Goal: Task Accomplishment & Management: Complete application form

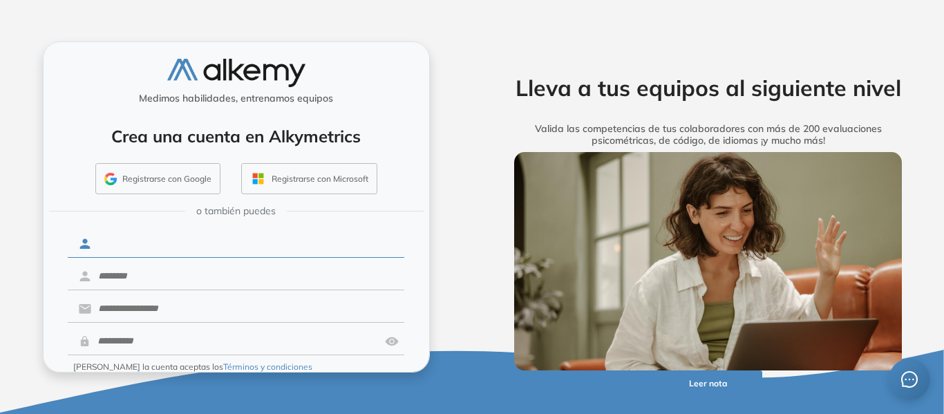
click at [292, 236] on input "text" at bounding box center [247, 244] width 313 height 26
drag, startPoint x: 428, startPoint y: 285, endPoint x: 424, endPoint y: 343, distance: 58.3
click at [424, 343] on div "Medimos habilidades, entrenamos equipos Crea una cuenta en Alkymetrics Registra…" at bounding box center [236, 206] width 387 height 331
click at [274, 236] on input "text" at bounding box center [247, 244] width 313 height 26
type input "*******"
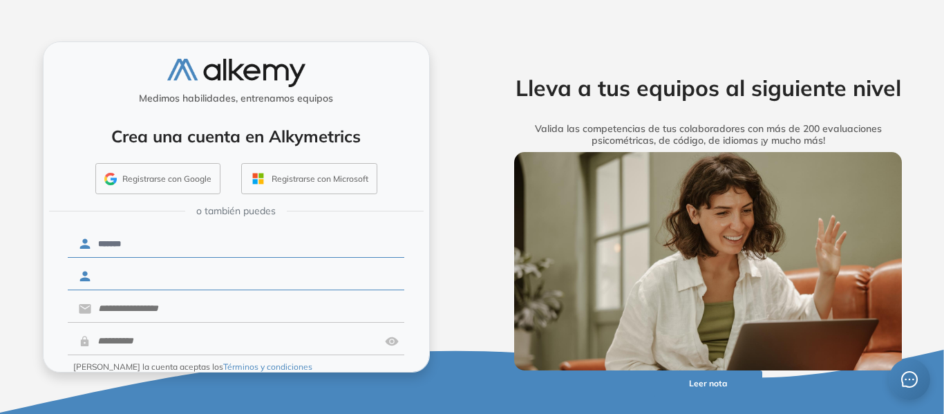
click at [260, 274] on input "text" at bounding box center [247, 276] width 313 height 26
type input "****"
click at [231, 310] on input "text" at bounding box center [247, 309] width 313 height 26
type input "**********"
click at [223, 340] on input "text" at bounding box center [236, 341] width 290 height 26
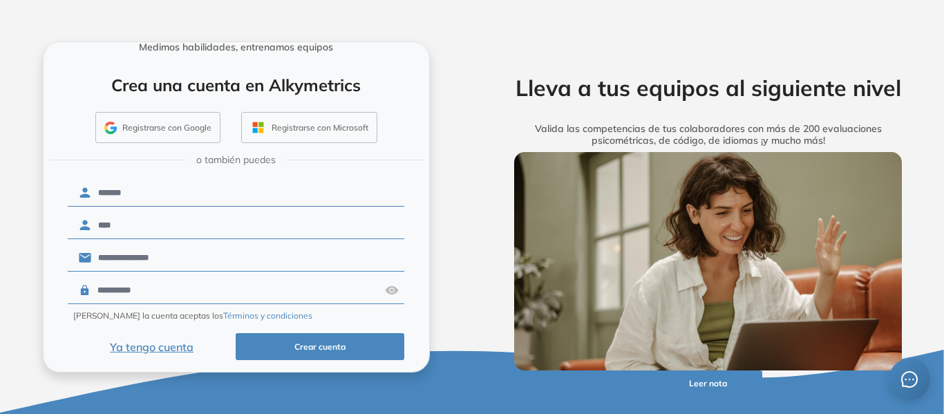
scroll to position [56, 0]
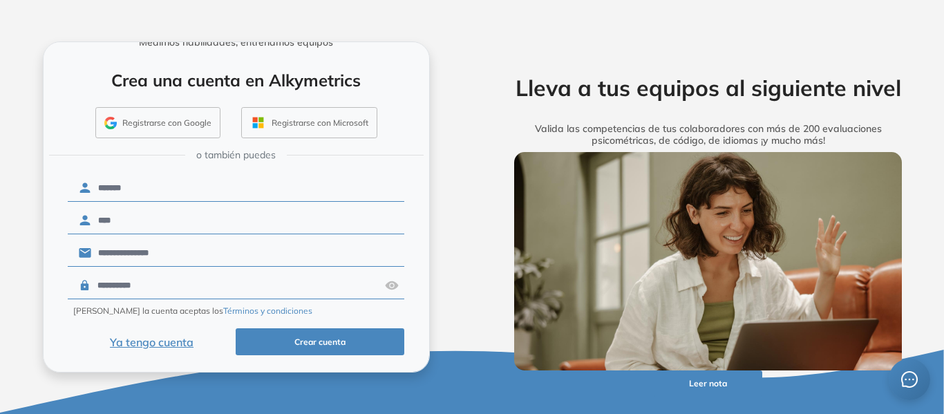
type input "**********"
click at [343, 345] on button "Crear cuenta" at bounding box center [320, 341] width 169 height 27
click at [322, 340] on button "Crear cuenta" at bounding box center [320, 341] width 169 height 27
click at [154, 338] on button "Ya tengo cuenta" at bounding box center [152, 341] width 169 height 27
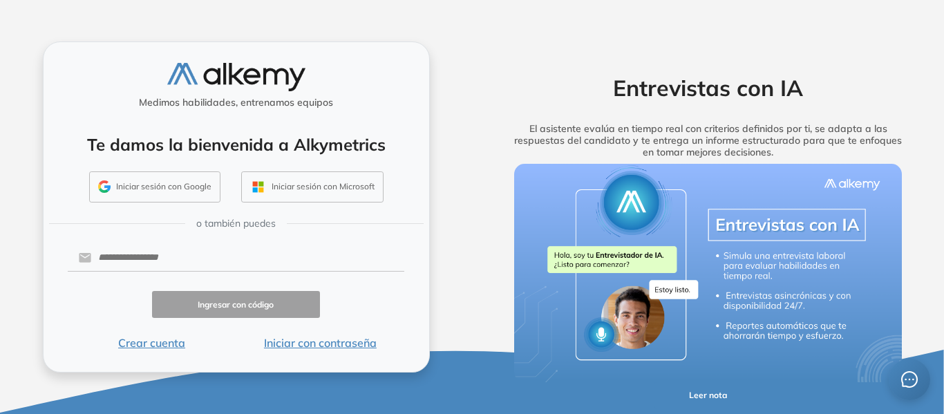
click at [154, 338] on button "Crear cuenta" at bounding box center [152, 343] width 169 height 17
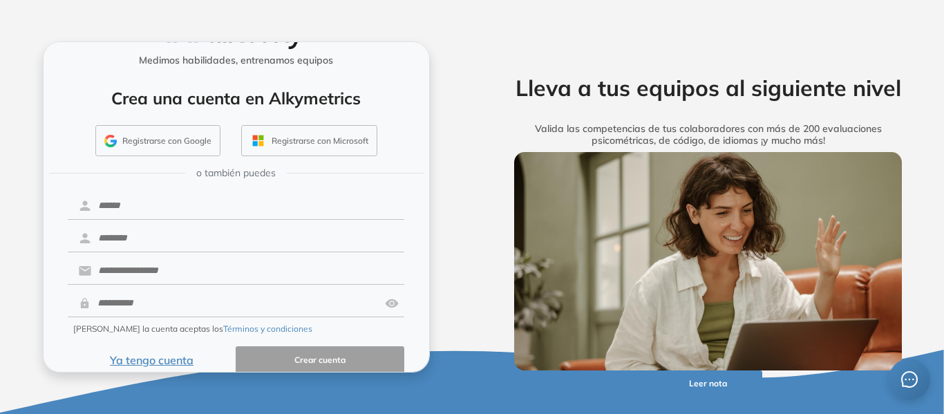
scroll to position [56, 0]
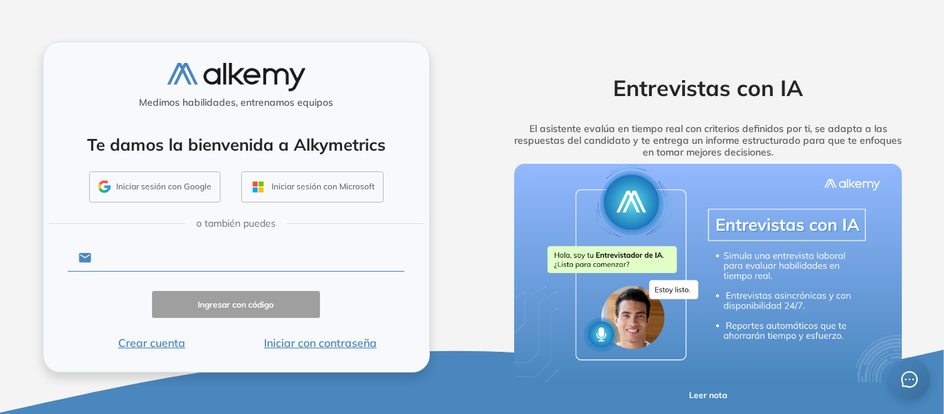
click at [252, 256] on input "text" at bounding box center [247, 258] width 313 height 26
type input "**********"
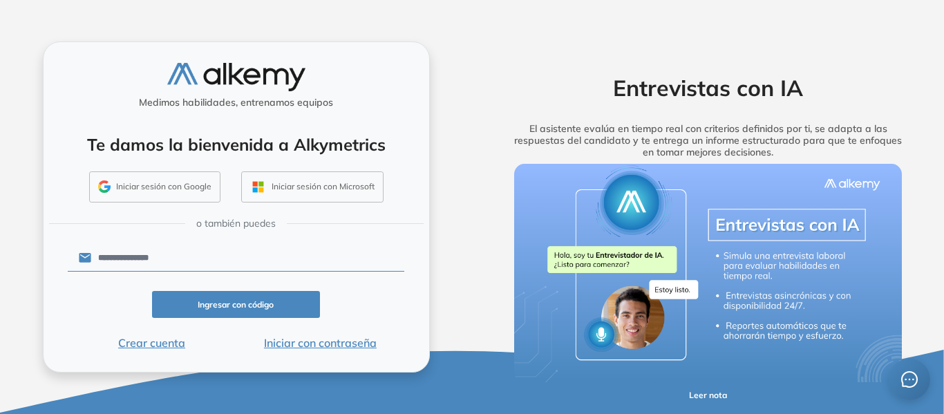
click at [236, 313] on button "Ingresar con código" at bounding box center [236, 304] width 169 height 27
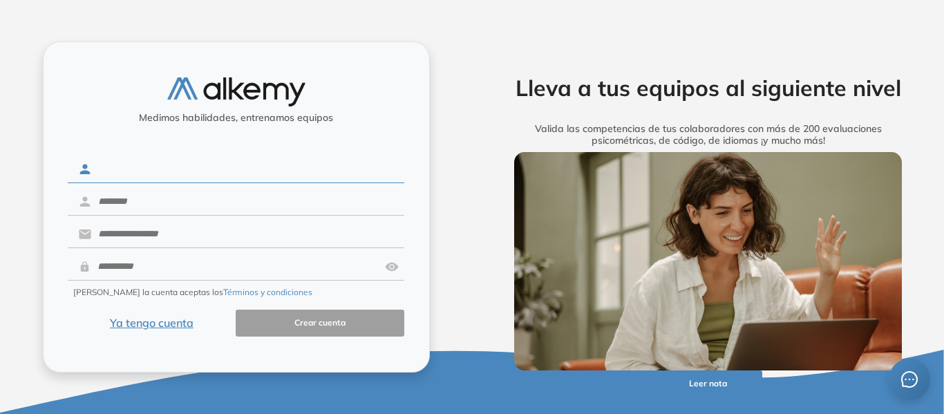
click at [158, 180] on input "text" at bounding box center [247, 169] width 313 height 26
type input "*******"
click at [191, 207] on input "text" at bounding box center [247, 202] width 313 height 26
type input "****"
click at [194, 234] on input "text" at bounding box center [247, 234] width 313 height 26
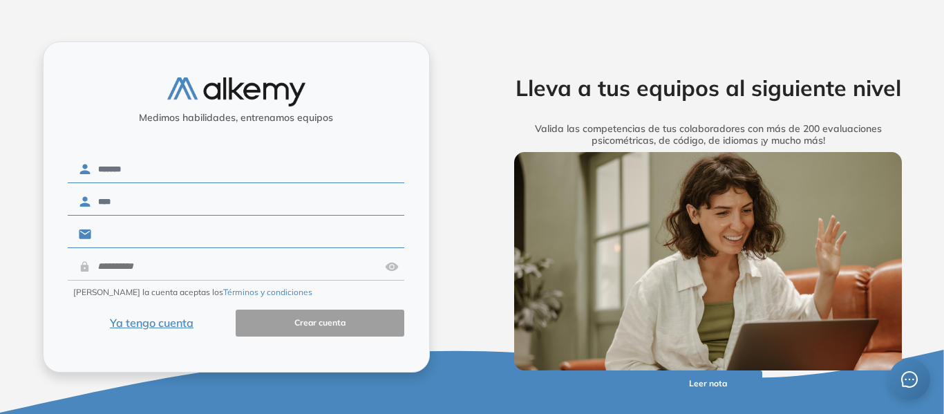
type input "**********"
click at [200, 270] on input "text" at bounding box center [236, 267] width 290 height 26
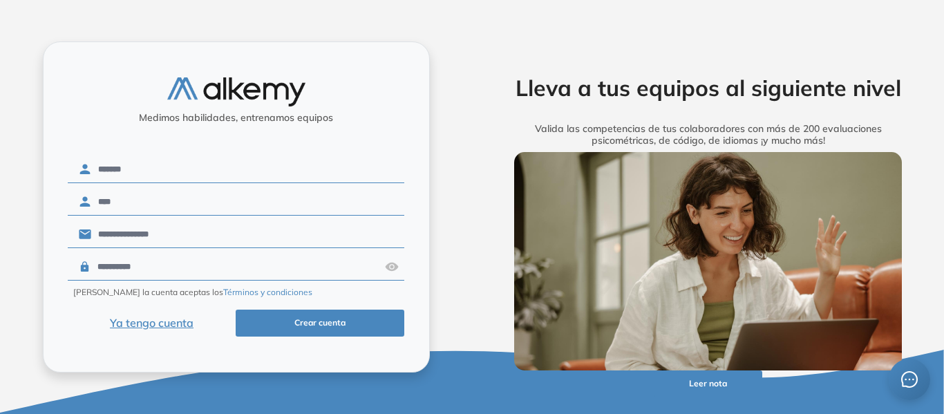
type input "**********"
click at [324, 319] on button "Crear cuenta" at bounding box center [320, 323] width 169 height 27
click at [160, 321] on button "Ya tengo cuenta" at bounding box center [152, 323] width 169 height 27
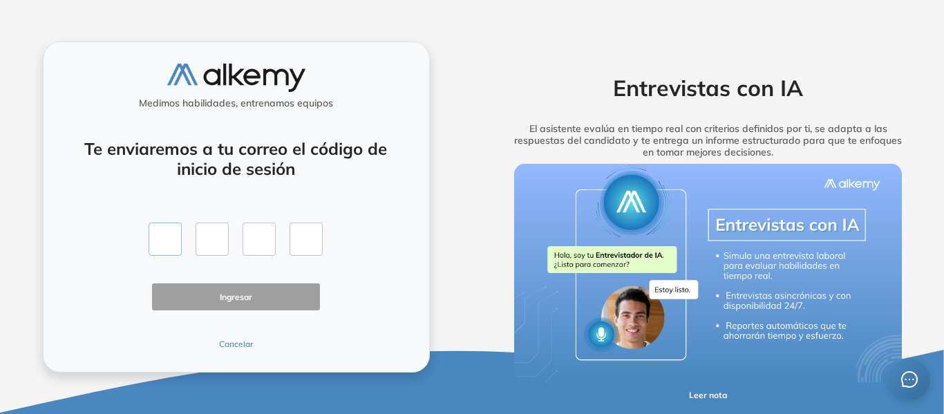
click at [170, 225] on input "text" at bounding box center [165, 239] width 33 height 33
type input "*"
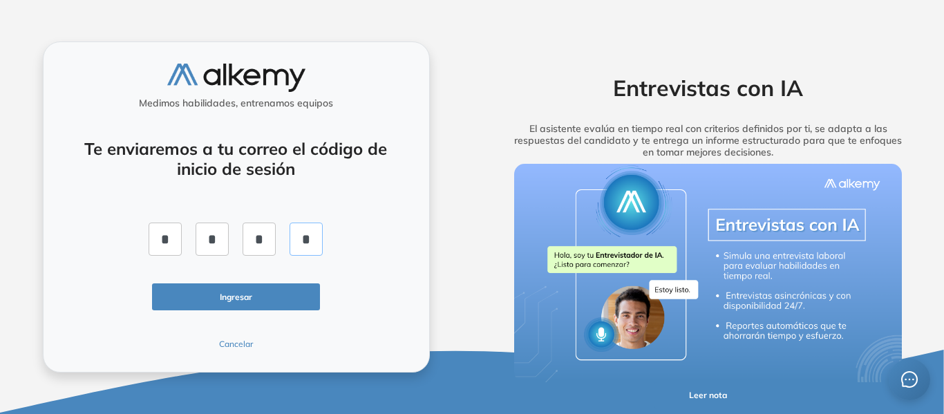
type input "*"
click at [243, 300] on button "Ingresar" at bounding box center [236, 296] width 169 height 27
click at [289, 292] on button "Ingresar" at bounding box center [236, 296] width 169 height 27
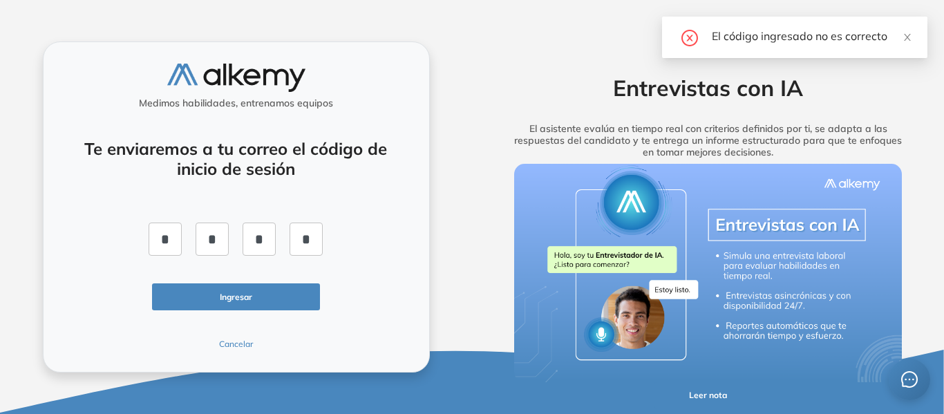
click at [245, 341] on button "Cancelar" at bounding box center [236, 344] width 169 height 12
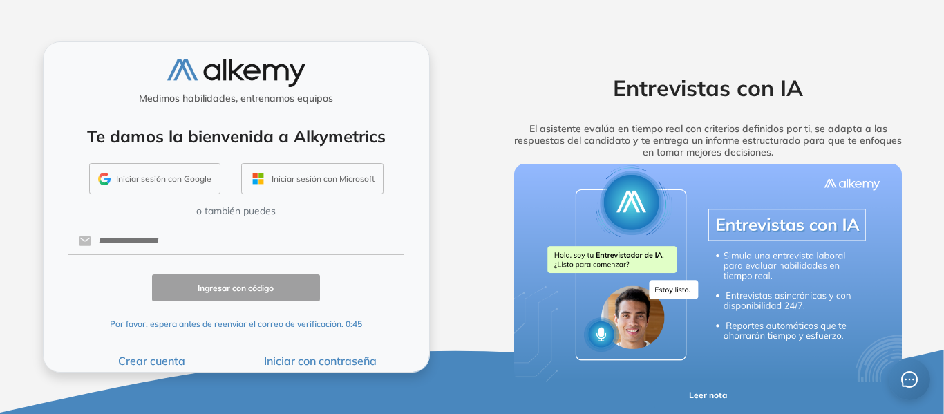
scroll to position [11, 0]
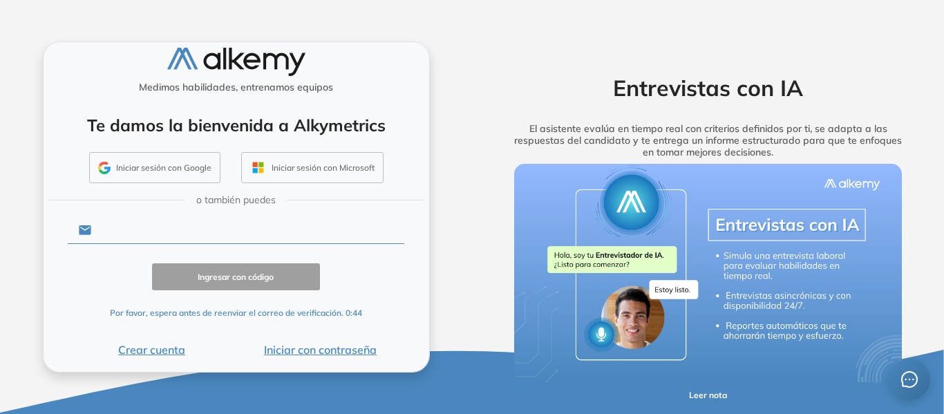
click at [233, 234] on input "text" at bounding box center [247, 230] width 313 height 26
type input "**********"
click at [219, 234] on input "**********" at bounding box center [247, 230] width 313 height 26
click at [299, 353] on button "Iniciar con contraseña" at bounding box center [320, 349] width 169 height 17
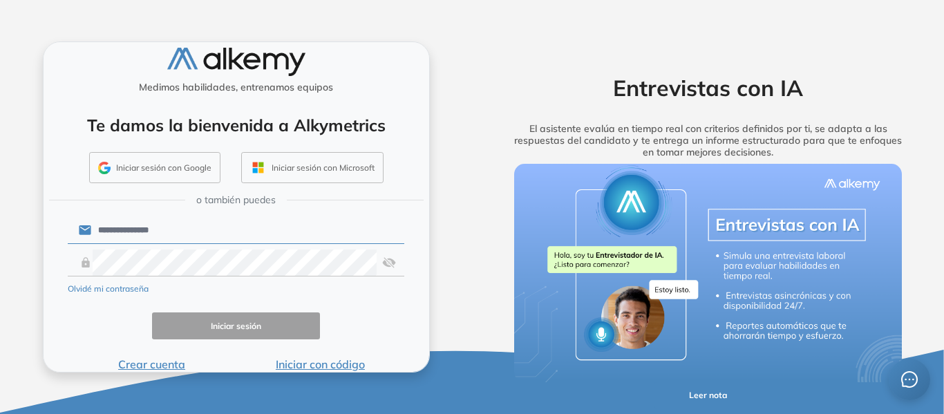
scroll to position [28, 0]
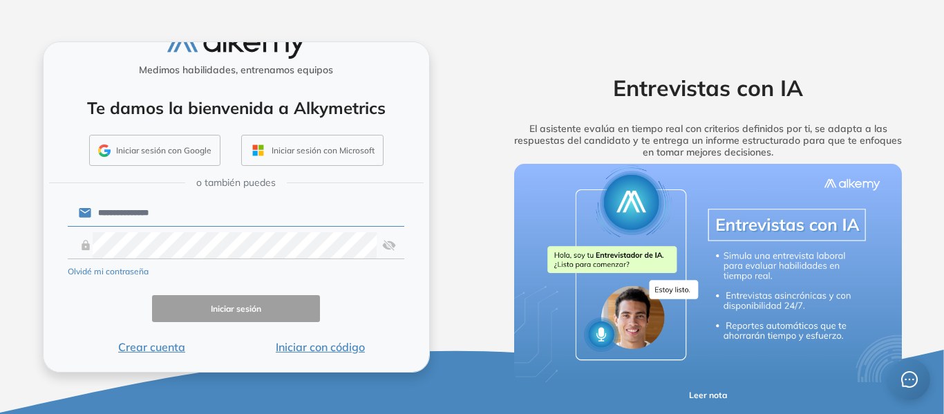
click at [311, 348] on button "Iniciar con código" at bounding box center [320, 347] width 169 height 17
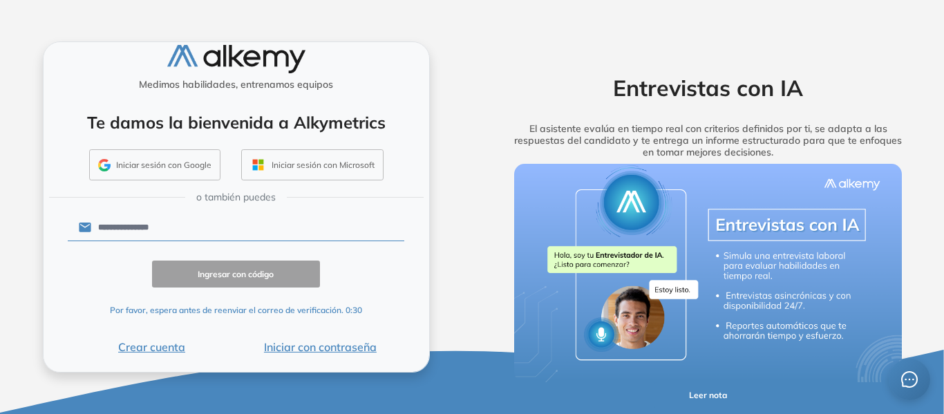
click at [279, 305] on p "Por favor, espera antes de reenviar el correo de verificación. 0:30" at bounding box center [236, 310] width 252 height 12
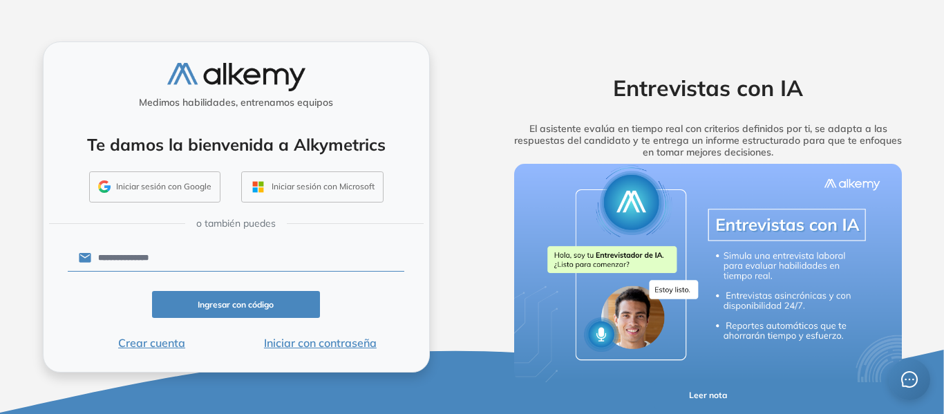
click at [245, 303] on button "Ingresar con código" at bounding box center [236, 304] width 169 height 27
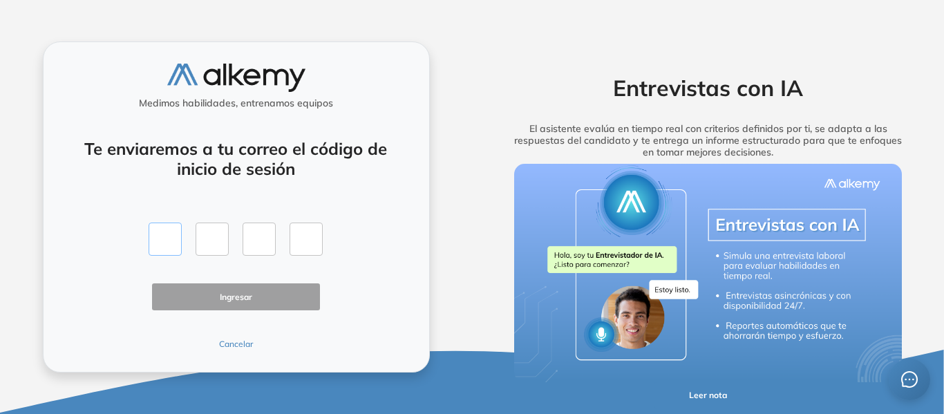
click at [171, 231] on input "text" at bounding box center [165, 239] width 33 height 33
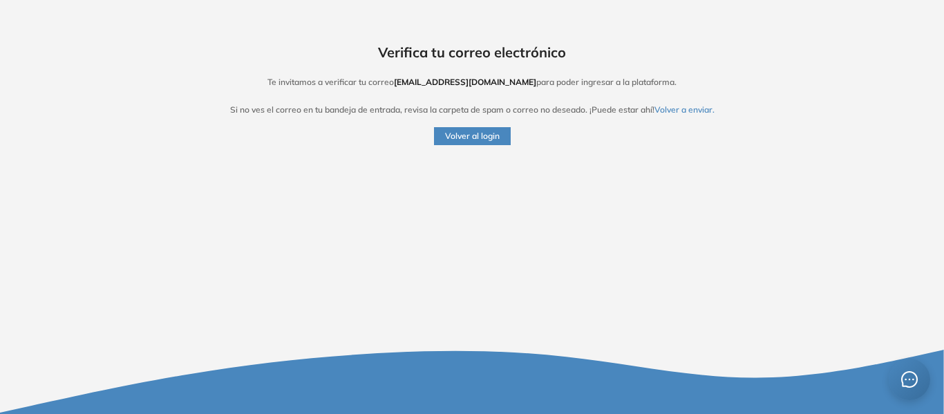
drag, startPoint x: 247, startPoint y: 13, endPoint x: 484, endPoint y: 138, distance: 268.0
click at [484, 138] on button "Volver al login" at bounding box center [472, 136] width 77 height 18
click at [471, 131] on button "Volver al login" at bounding box center [472, 136] width 77 height 18
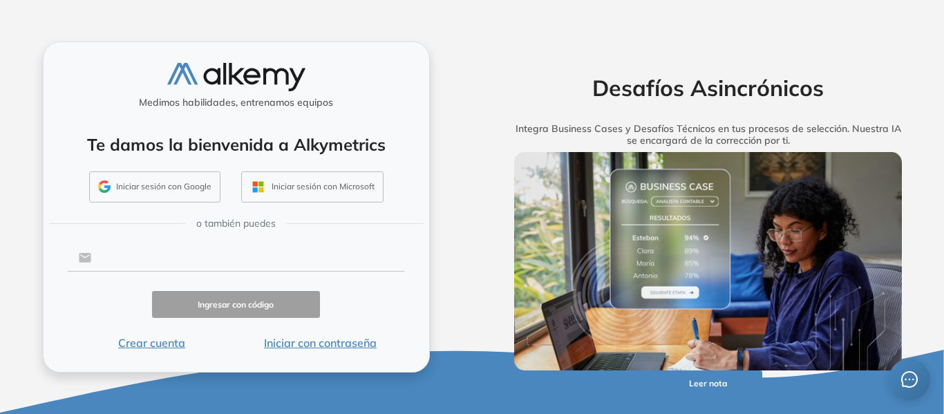
click at [179, 267] on input "text" at bounding box center [247, 258] width 313 height 26
type input "**********"
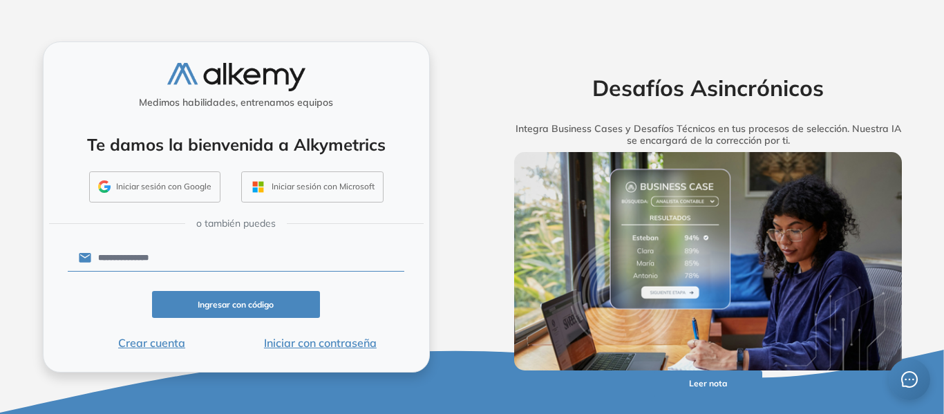
click at [304, 344] on button "Iniciar con contraseña" at bounding box center [320, 343] width 169 height 17
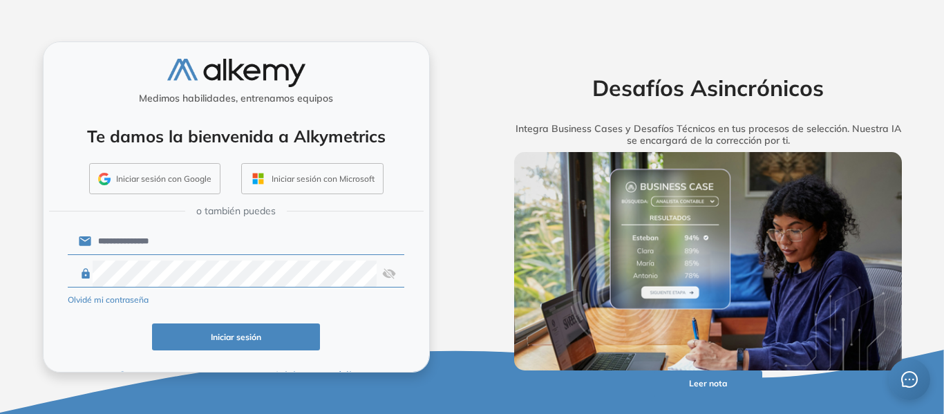
click at [256, 339] on button "Iniciar sesión" at bounding box center [236, 336] width 169 height 27
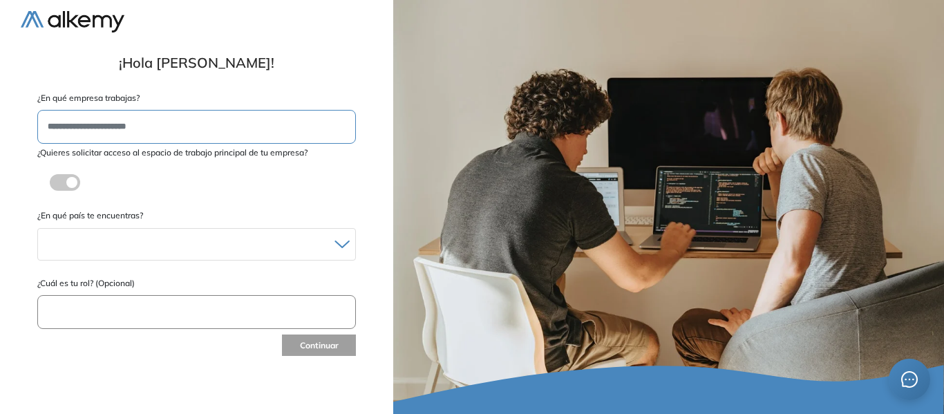
click at [294, 130] on input "text" at bounding box center [196, 127] width 319 height 34
click at [70, 183] on label at bounding box center [65, 182] width 30 height 17
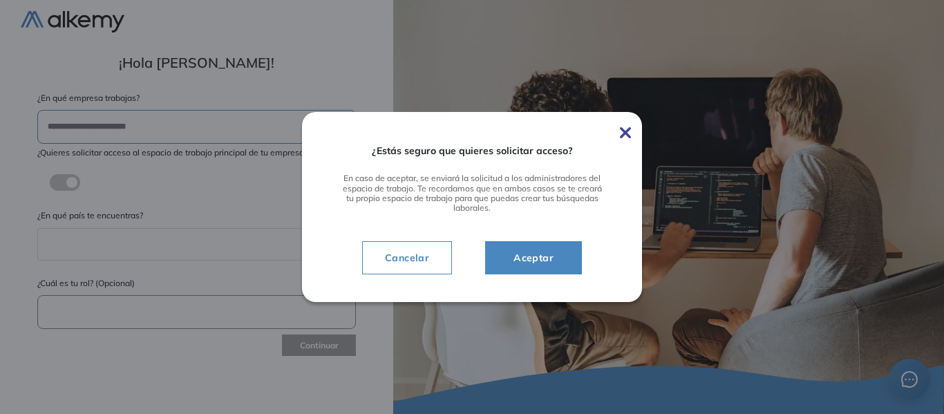
click at [541, 257] on span "Aceptar" at bounding box center [533, 257] width 62 height 17
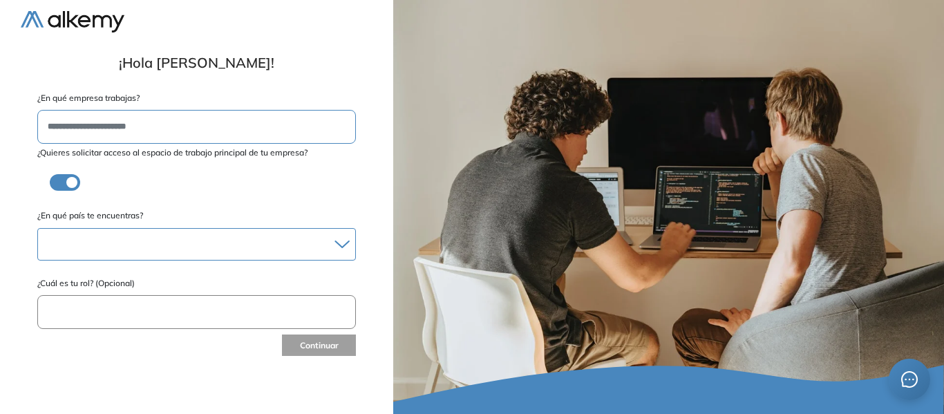
click at [259, 241] on div at bounding box center [196, 244] width 317 height 20
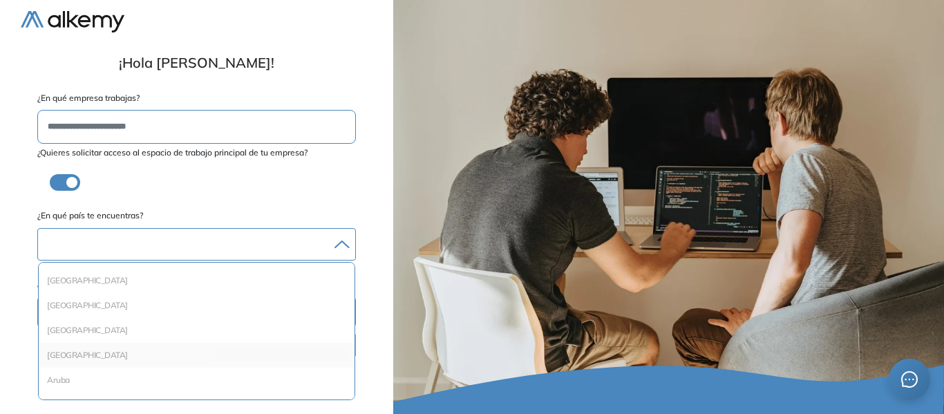
click at [219, 355] on li "[GEOGRAPHIC_DATA]" at bounding box center [196, 355] width 305 height 14
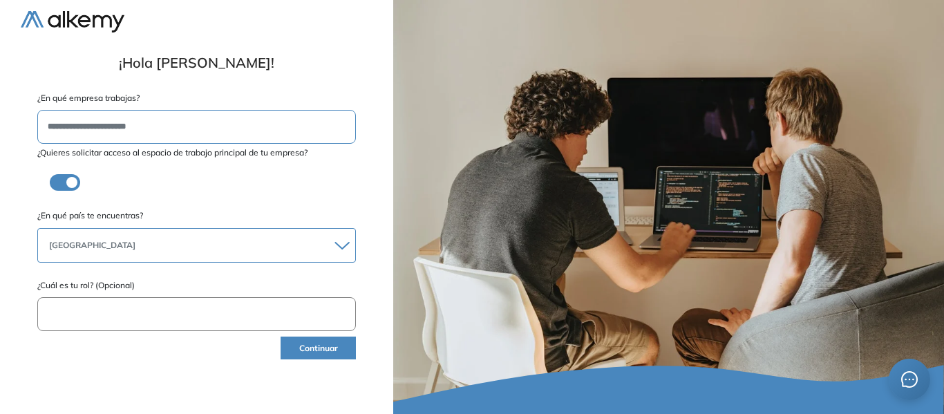
click at [220, 317] on input "text" at bounding box center [196, 314] width 319 height 34
type input "*"
type input "*******"
click at [294, 340] on button "Continuar" at bounding box center [318, 348] width 75 height 23
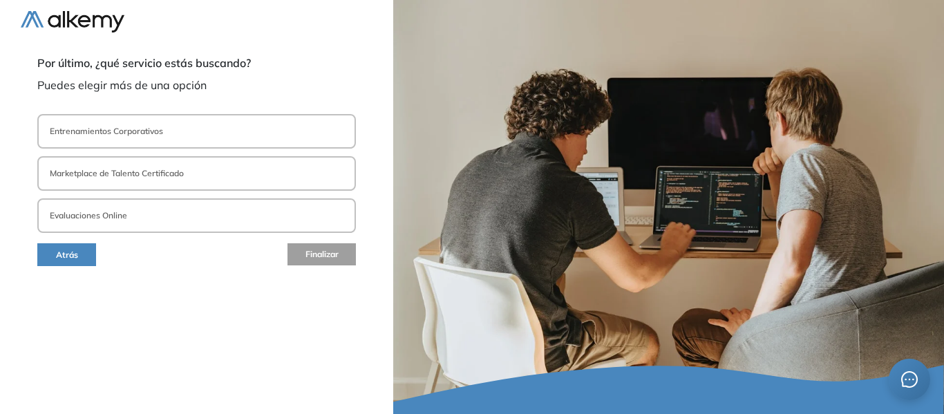
click at [153, 216] on button "Evaluaciones Online" at bounding box center [196, 215] width 319 height 35
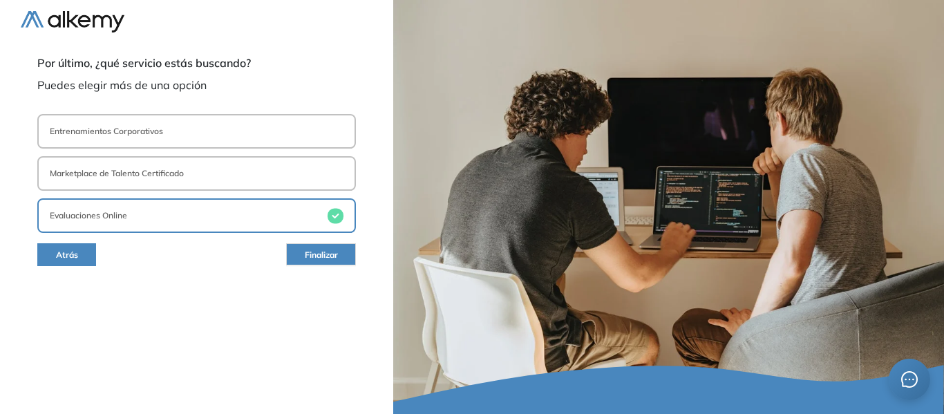
click at [308, 258] on span "Finalizar" at bounding box center [321, 255] width 33 height 13
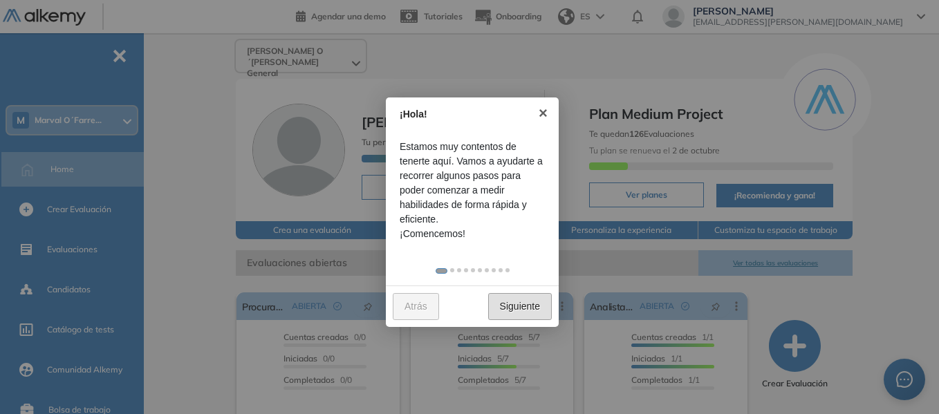
click at [527, 314] on link "Siguiente" at bounding box center [520, 306] width 64 height 27
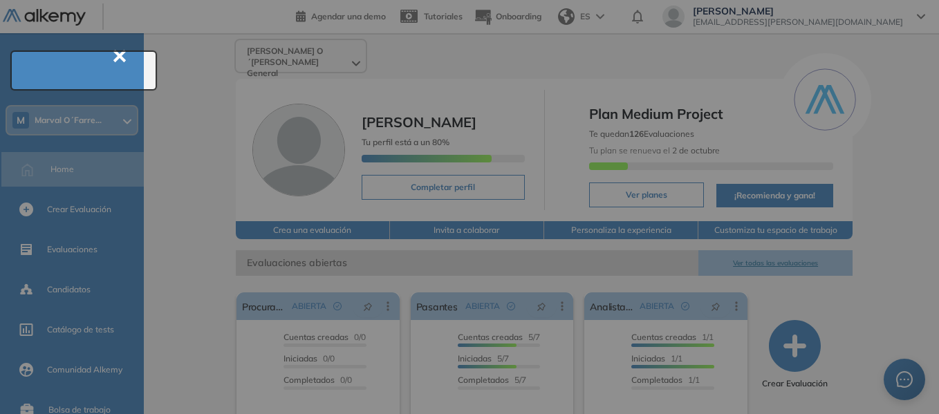
scroll to position [50, 0]
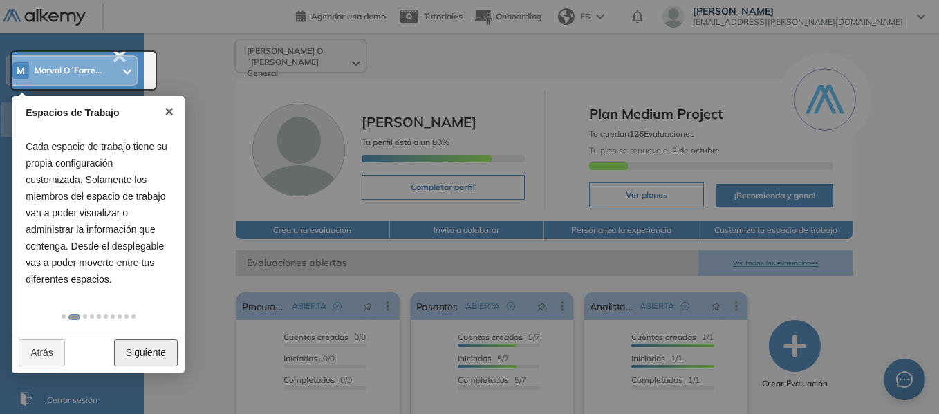
click at [148, 357] on link "Siguiente" at bounding box center [146, 352] width 64 height 27
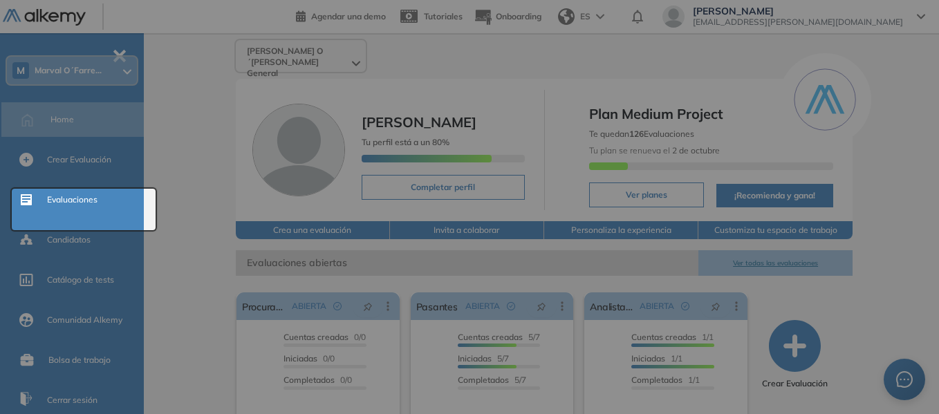
scroll to position [0, 0]
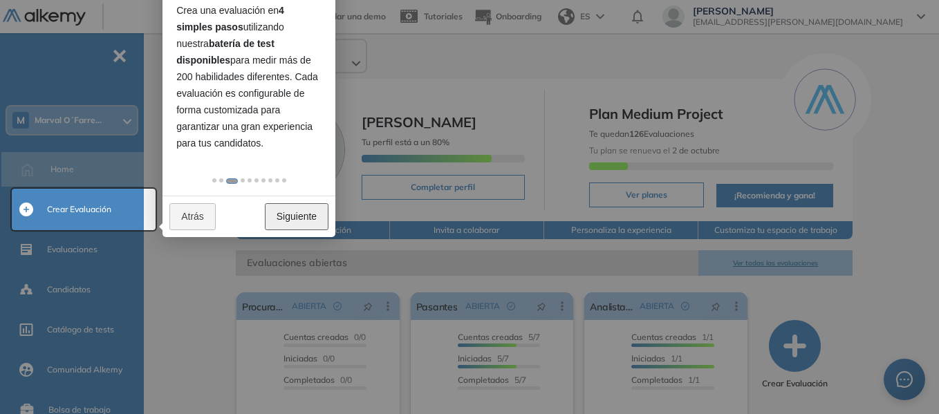
click at [300, 217] on link "Siguiente" at bounding box center [297, 216] width 64 height 27
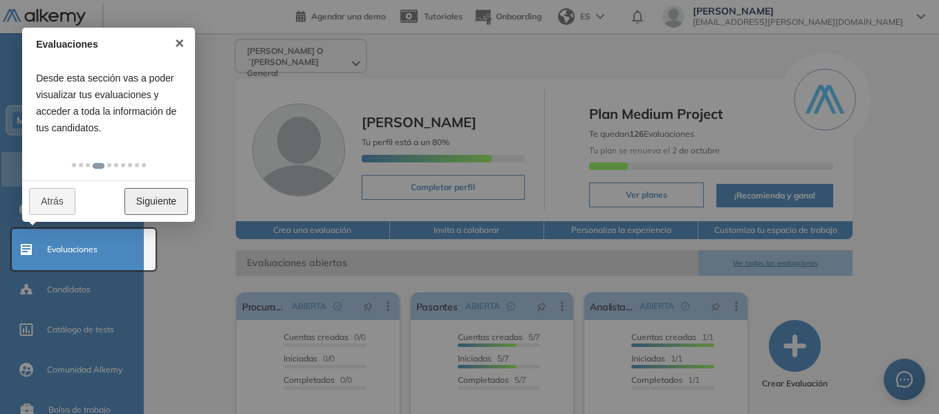
click at [167, 202] on link "Siguiente" at bounding box center [156, 201] width 64 height 27
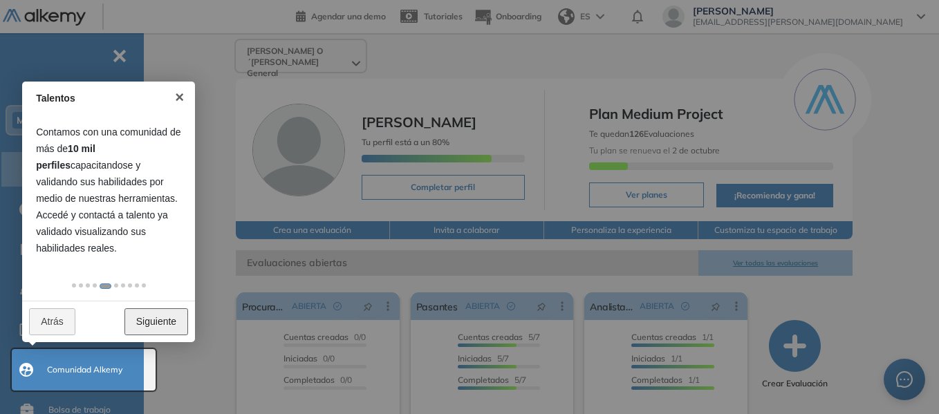
scroll to position [184, 0]
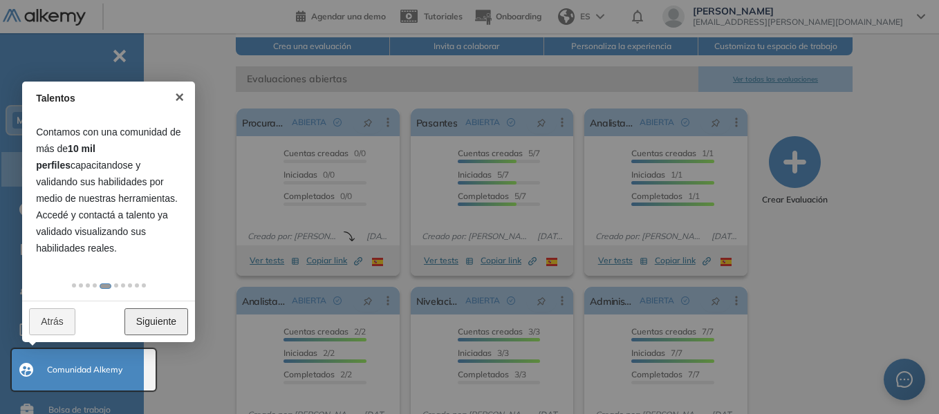
click at [138, 323] on link "Siguiente" at bounding box center [156, 321] width 64 height 27
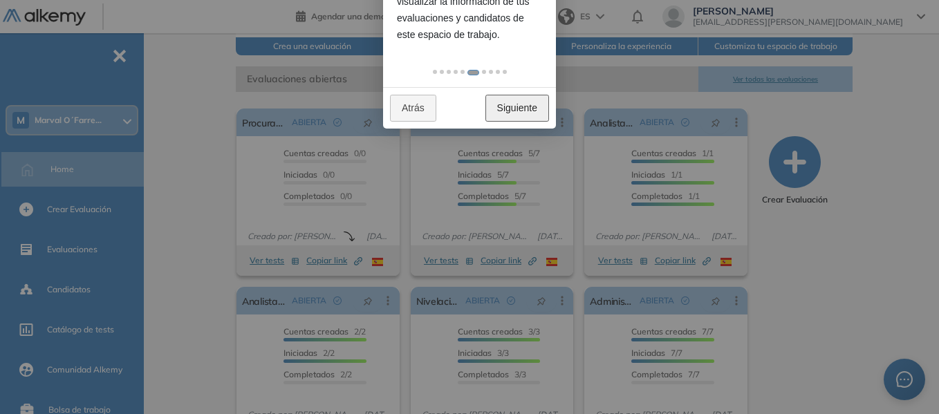
click at [525, 109] on link "Siguiente" at bounding box center [517, 108] width 64 height 27
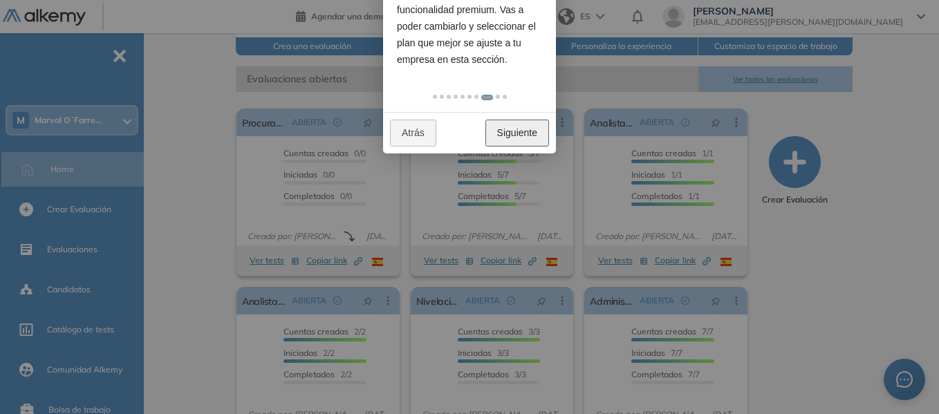
click at [518, 137] on link "Siguiente" at bounding box center [517, 133] width 64 height 27
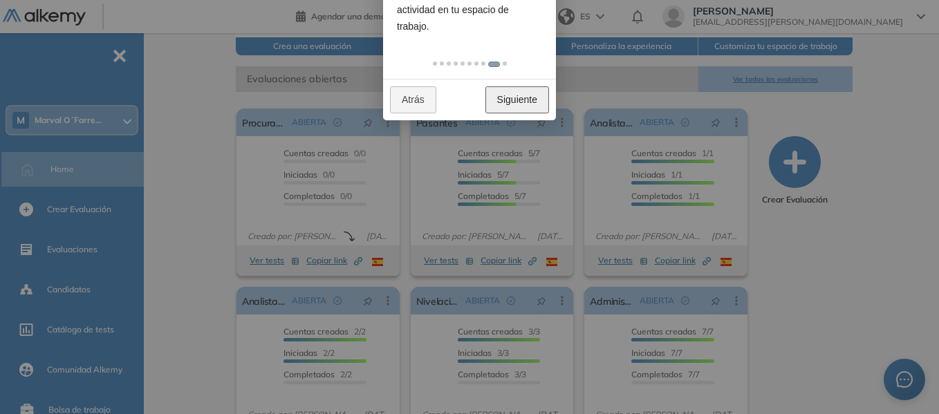
click at [511, 100] on link "Siguiente" at bounding box center [517, 99] width 64 height 27
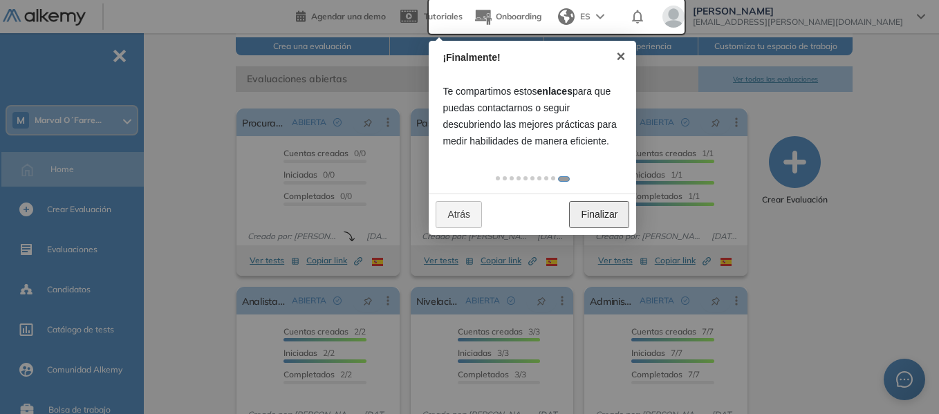
click at [610, 221] on link "Finalizar" at bounding box center [599, 214] width 60 height 27
